Goal: Ask a question: Seek information or help from site administrators or community

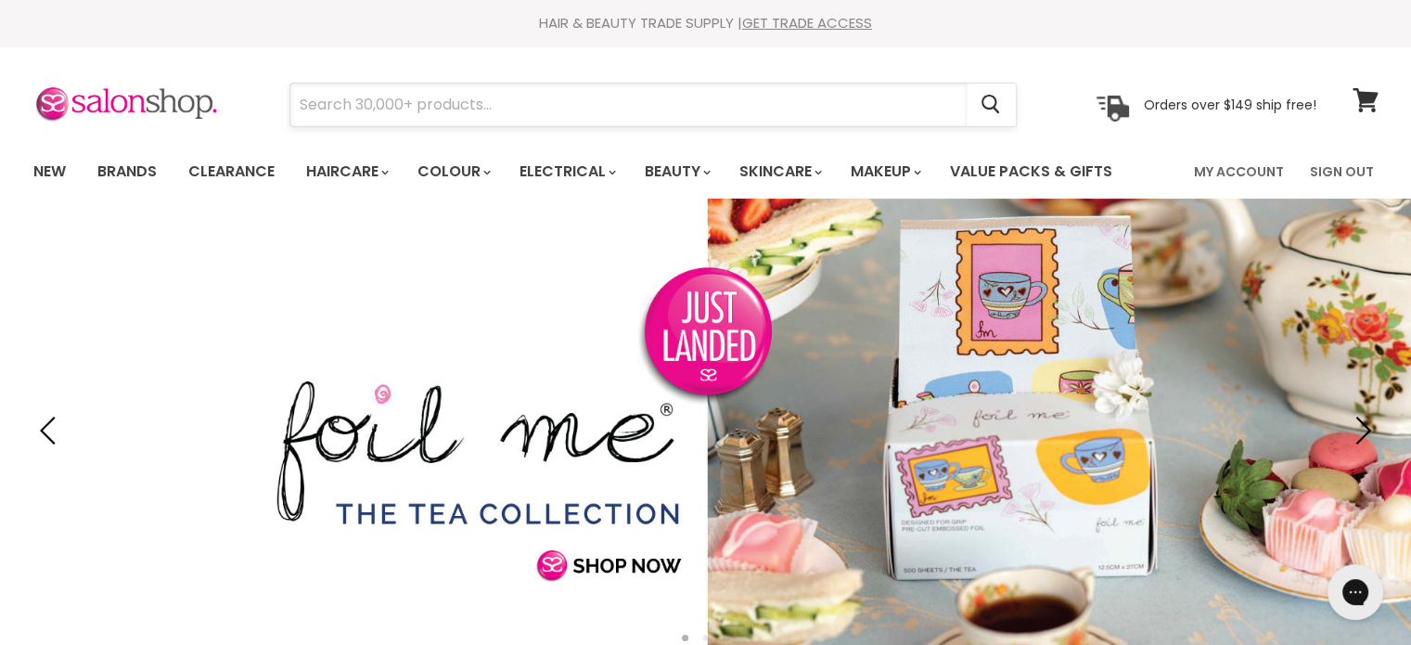
click at [491, 110] on input "Search" at bounding box center [628, 104] width 676 height 43
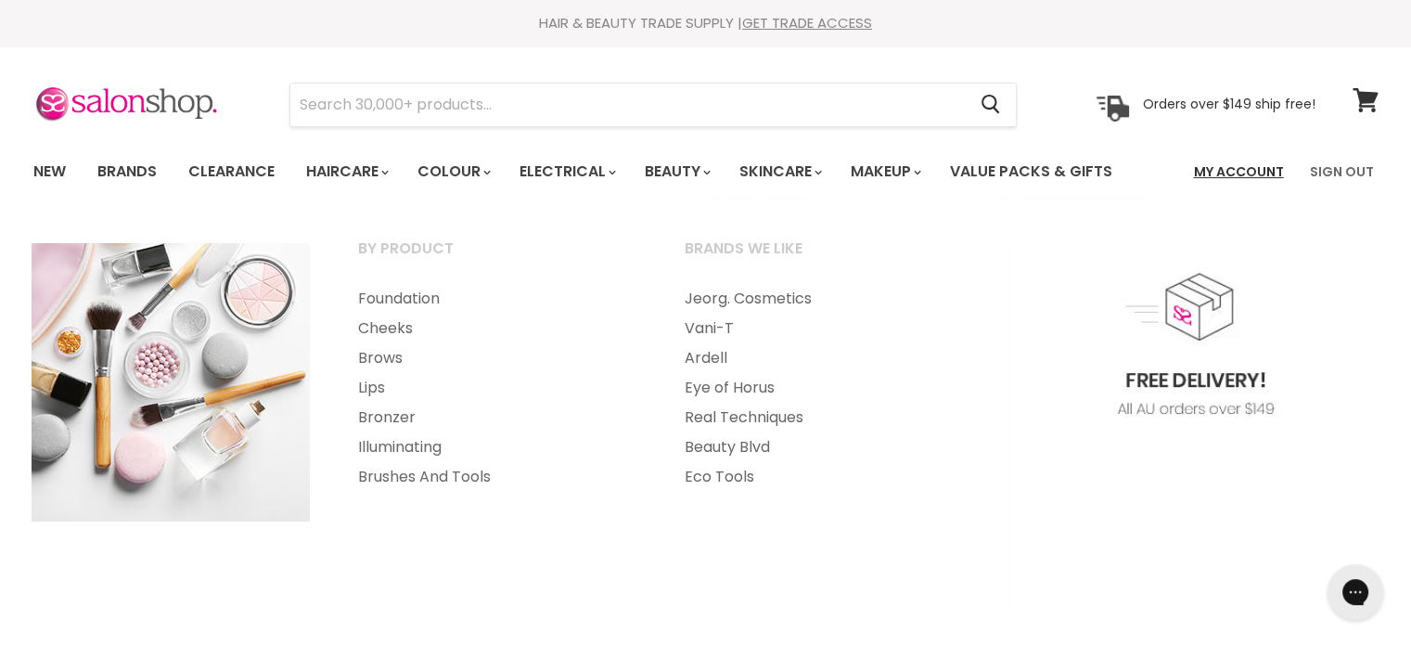
click at [1225, 171] on link "My Account" at bounding box center [1239, 171] width 112 height 39
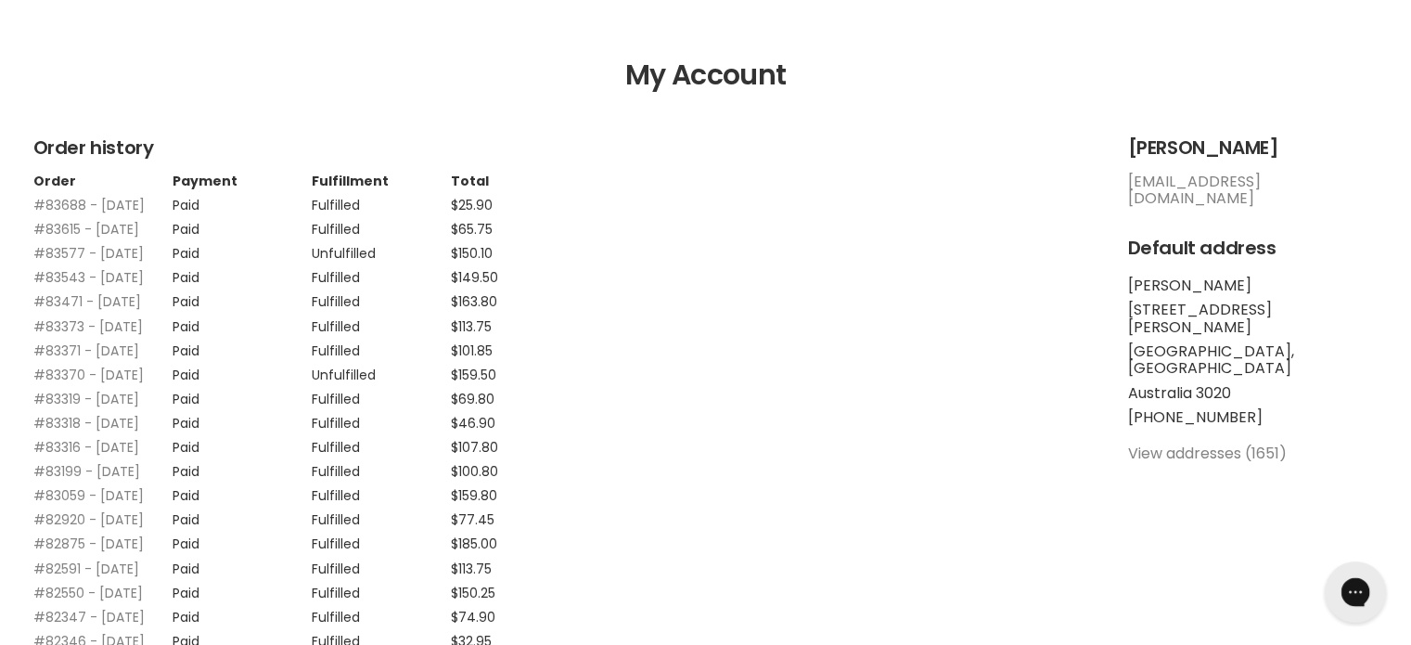
click at [1361, 602] on div "Gorgias live chat" at bounding box center [1355, 591] width 41 height 41
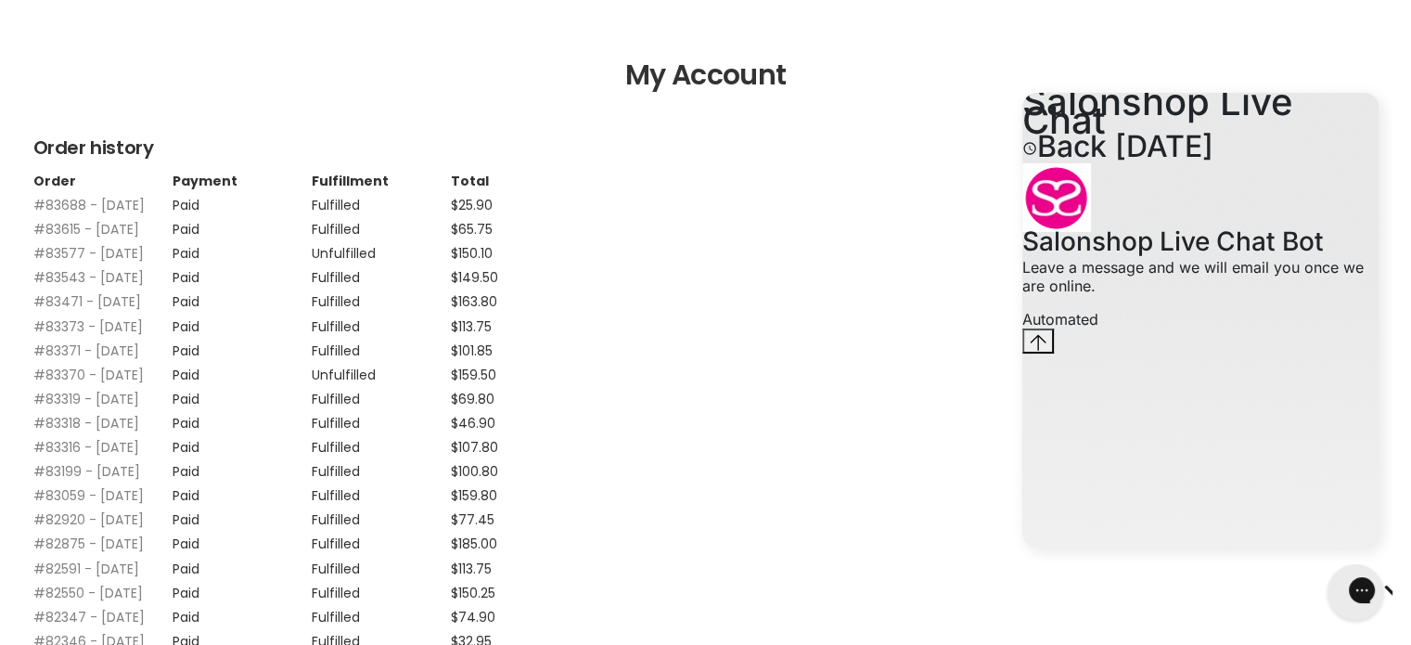
scroll to position [21, 0]
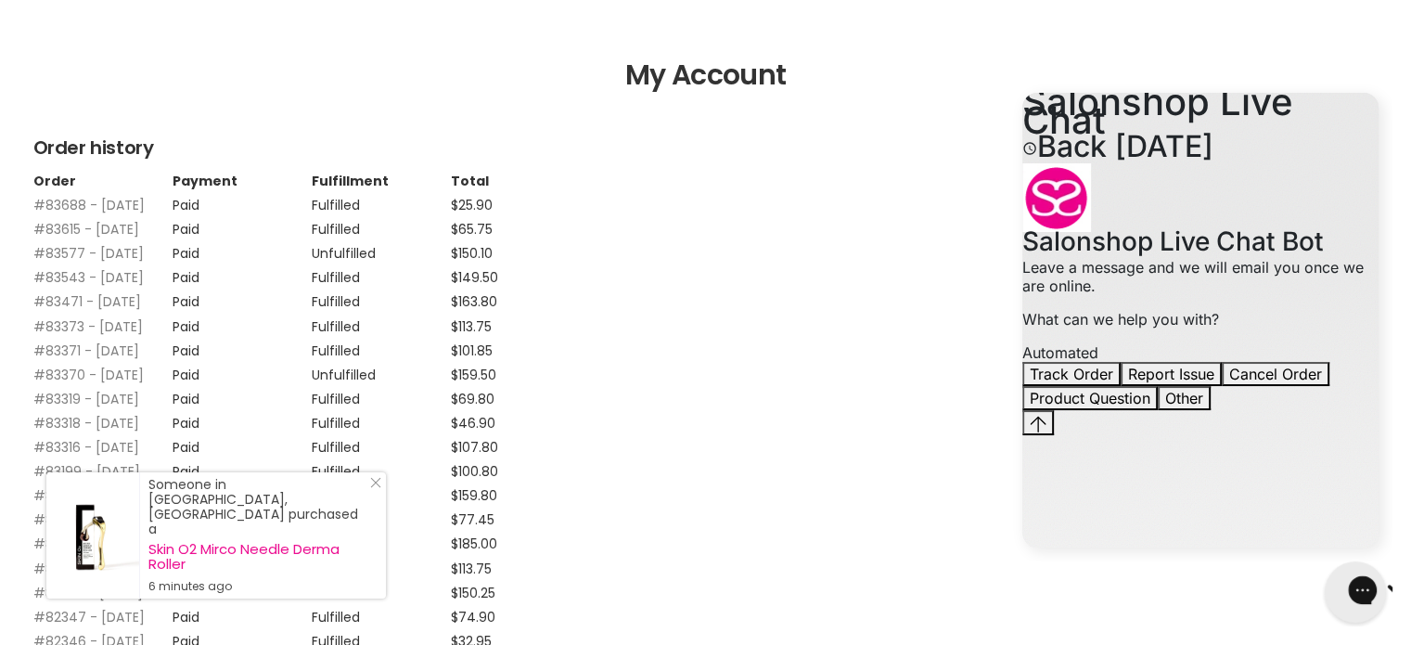
click at [1410, 601] on div "Gorgias live chat" at bounding box center [1428, 592] width 20 height 26
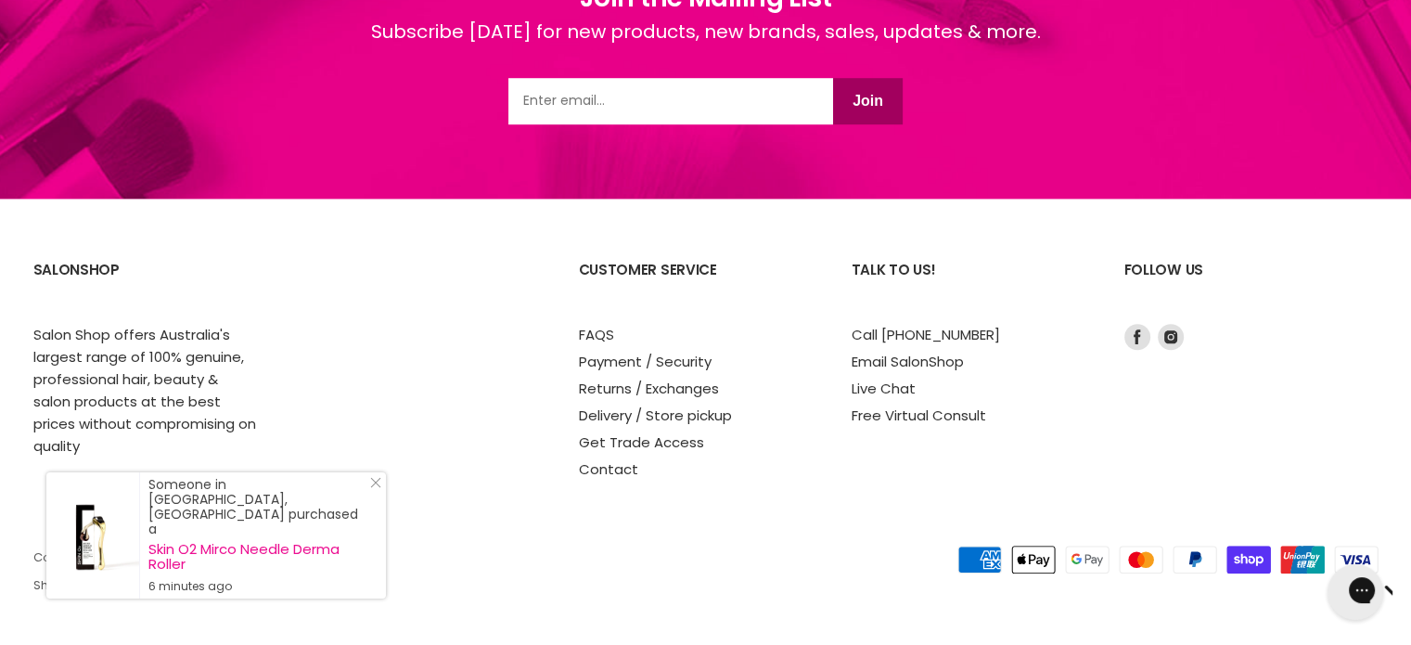
scroll to position [1781, 0]
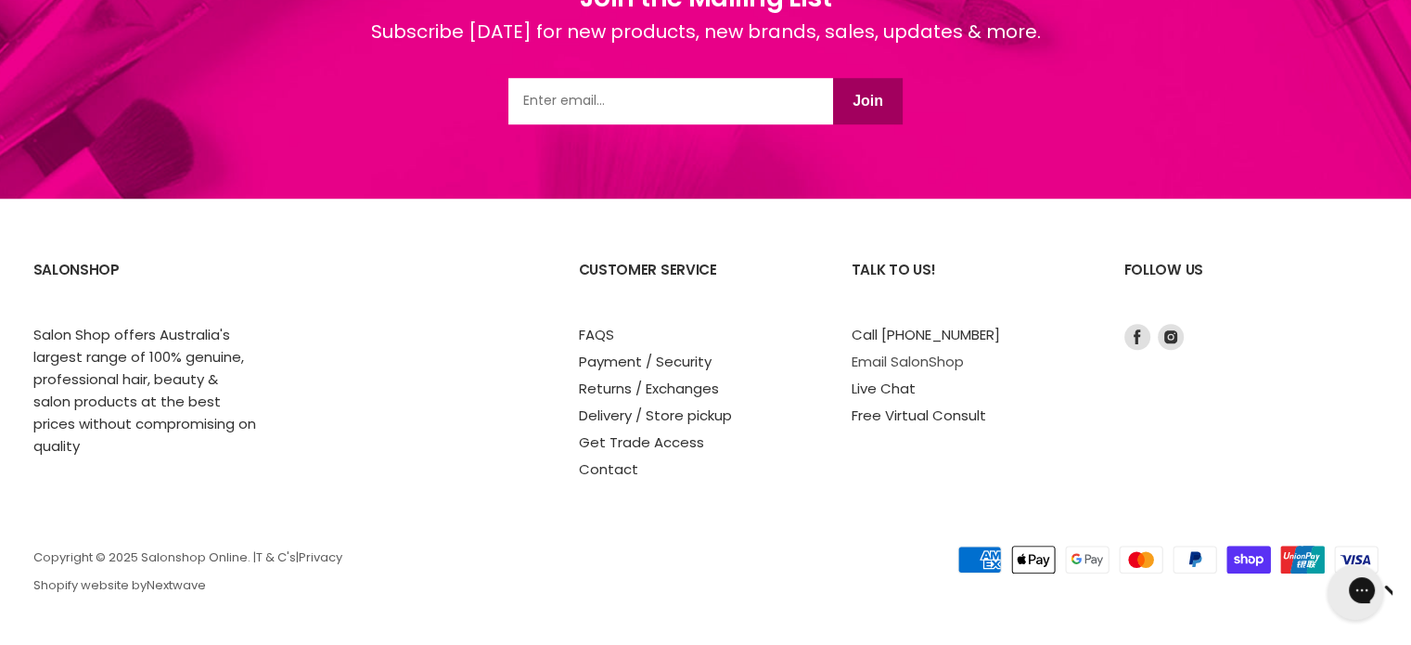
click at [927, 359] on link "Email SalonShop" at bounding box center [908, 361] width 112 height 19
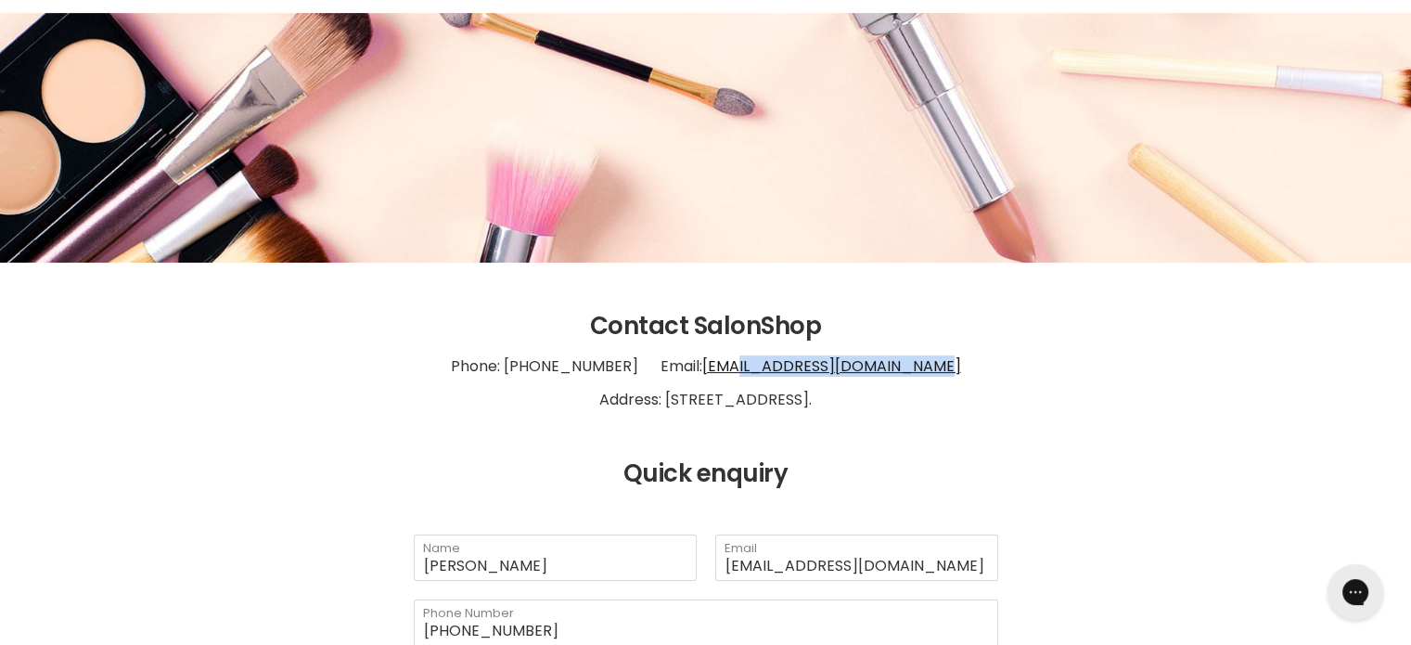
drag, startPoint x: 940, startPoint y: 374, endPoint x: 757, endPoint y: 372, distance: 182.8
click at [734, 374] on p "Phone: [PHONE_NUMBER] Email: [EMAIL_ADDRESS][DOMAIN_NAME] Address: [STREET_ADDR…" at bounding box center [705, 382] width 1345 height 85
click at [1105, 389] on p "Phone: [PHONE_NUMBER] Email: [EMAIL_ADDRESS][DOMAIN_NAME] Address: [STREET_ADDR…" at bounding box center [705, 382] width 1345 height 85
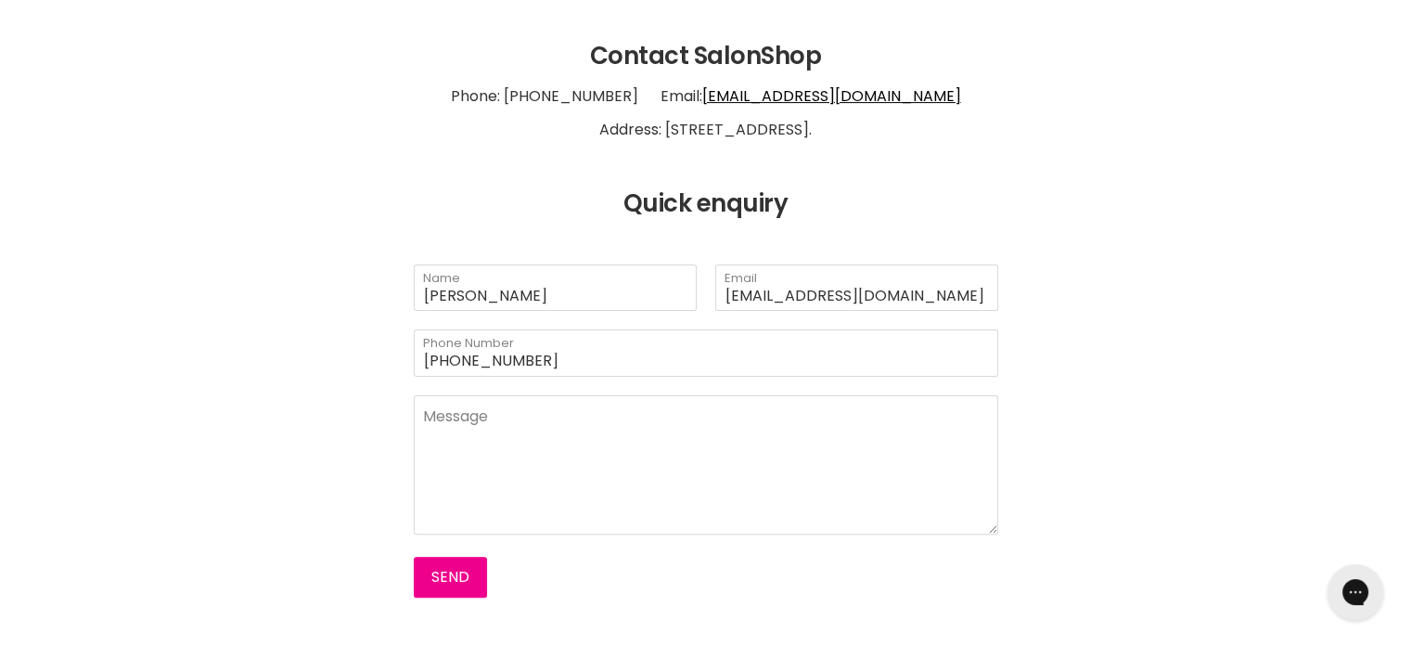
scroll to position [464, 0]
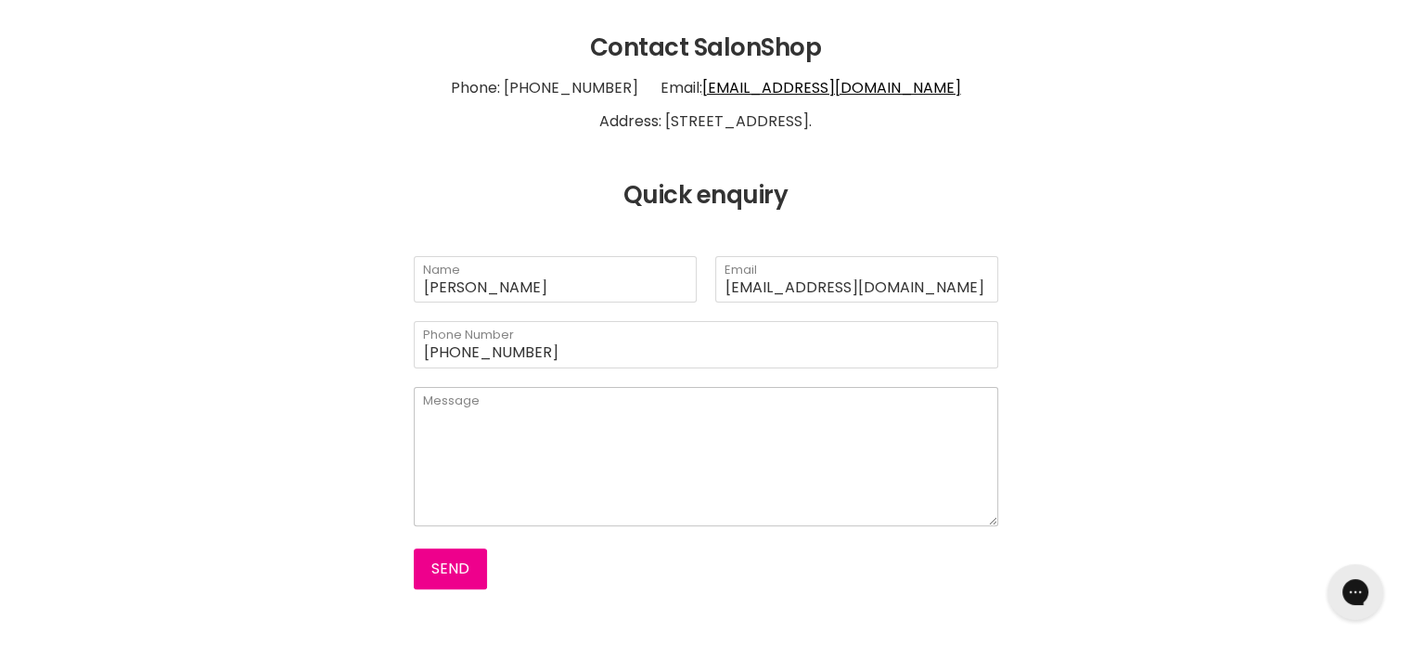
click at [575, 399] on textarea "Main content" at bounding box center [706, 456] width 584 height 139
click at [664, 457] on textarea "Good afternoon, Just after an update for order" at bounding box center [706, 456] width 584 height 139
paste textarea "#83370"
click at [755, 462] on textarea "Good afternoon, Just after an update for order #83370 and" at bounding box center [706, 456] width 584 height 139
paste textarea "Order #83577"
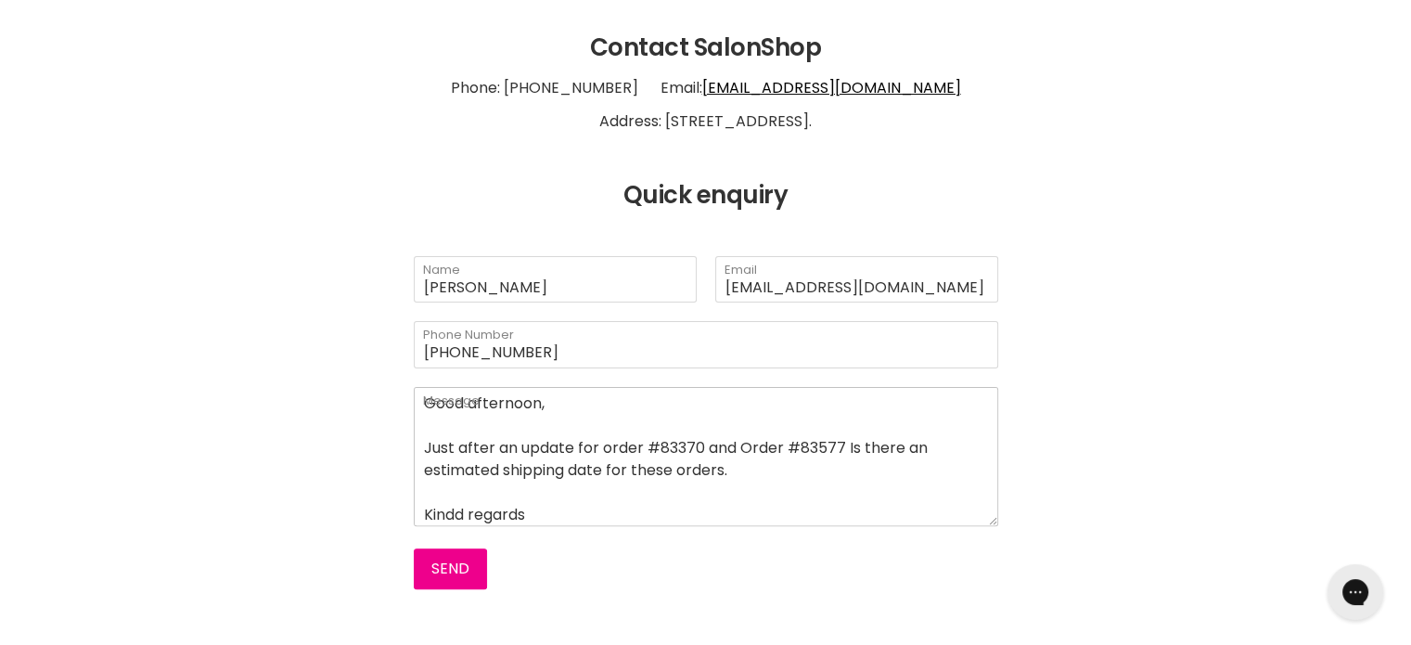
scroll to position [40, 0]
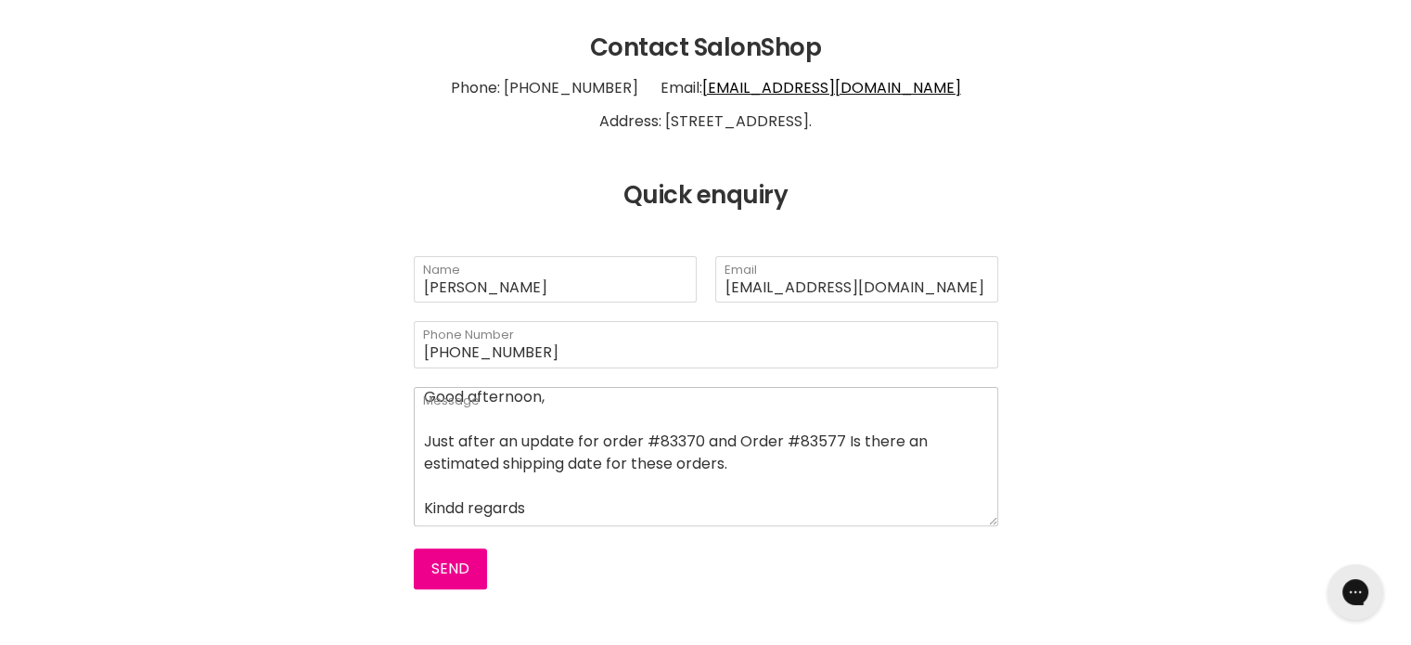
click at [462, 497] on textarea "Good afternoon, Just after an update for order #83370 and Order #83577 Is there…" at bounding box center [706, 456] width 584 height 139
click at [534, 493] on textarea "Good afternoon, Just after an update for order #83370 and Order #83577 Is there…" at bounding box center [706, 456] width 584 height 139
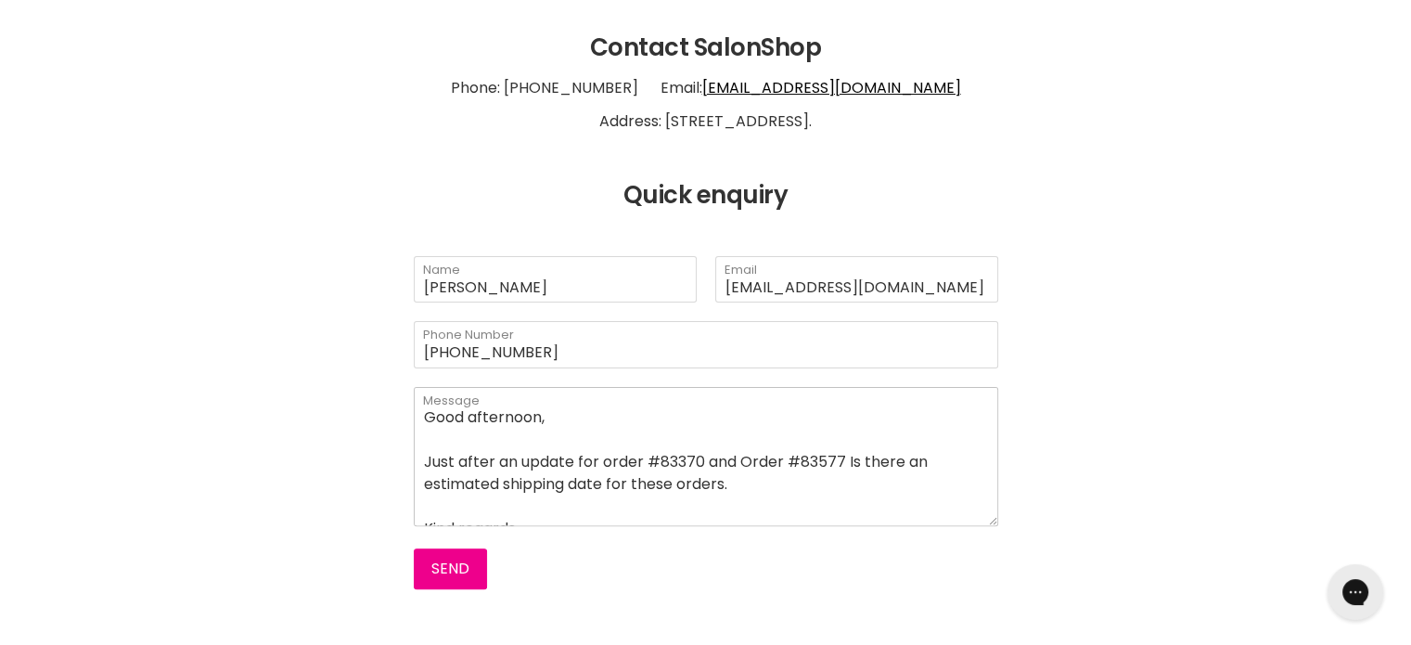
scroll to position [0, 0]
click at [431, 463] on textarea "Good afternoon, Just after an update for order #83370 and Order #83577 Is there…" at bounding box center [706, 456] width 584 height 139
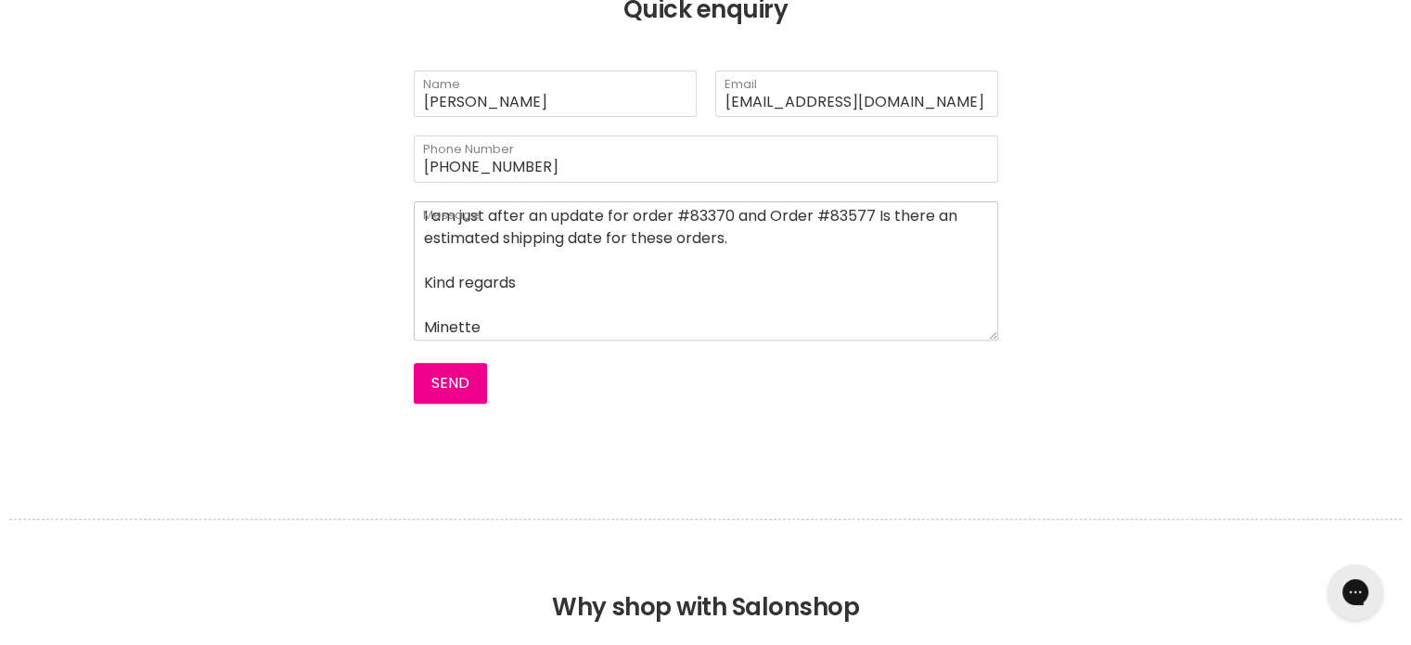
scroll to position [68, 0]
type textarea "Good afternoon, I am just after an update for order #83370 and Order #83577 Is …"
click at [438, 386] on button "Send" at bounding box center [450, 383] width 73 height 41
